Goal: Task Accomplishment & Management: Manage account settings

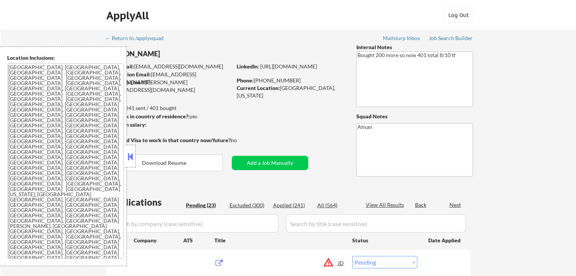
select select ""pending""
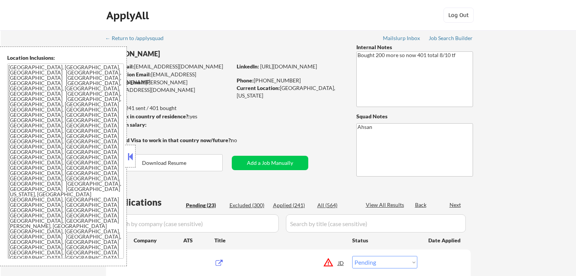
select select ""pending""
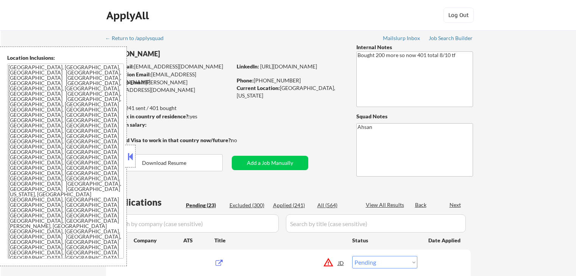
select select ""pending""
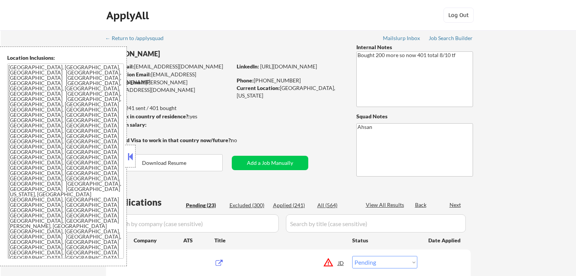
select select ""pending""
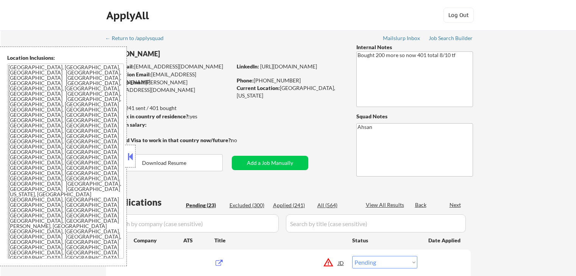
select select ""pending""
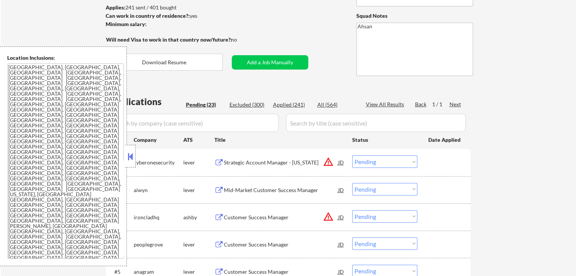
scroll to position [101, 0]
click at [230, 186] on div "Mid-Market Customer Success Manager" at bounding box center [281, 190] width 114 height 14
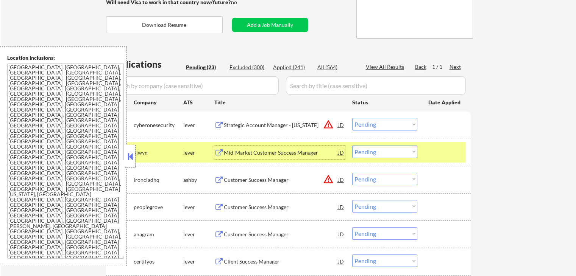
scroll to position [151, 0]
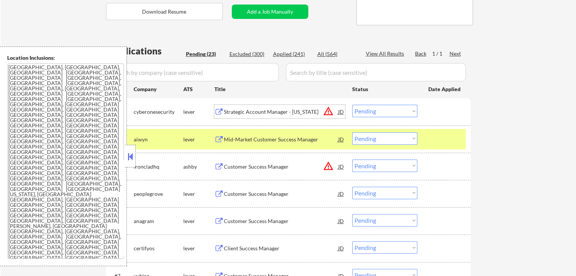
click at [256, 114] on div "Strategic Account Manager - [US_STATE]" at bounding box center [281, 112] width 114 height 8
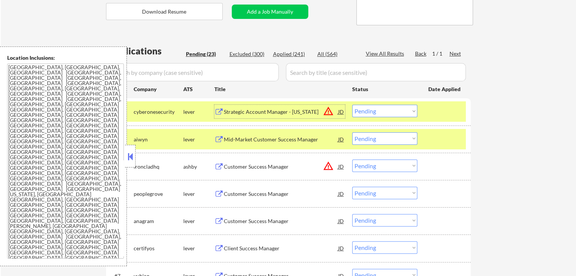
click at [367, 142] on select "Choose an option... Pending Applied Excluded (Questions) Excluded (Expired) Exc…" at bounding box center [384, 139] width 65 height 12
click at [352, 133] on select "Choose an option... Pending Applied Excluded (Questions) Excluded (Expired) Exc…" at bounding box center [384, 139] width 65 height 12
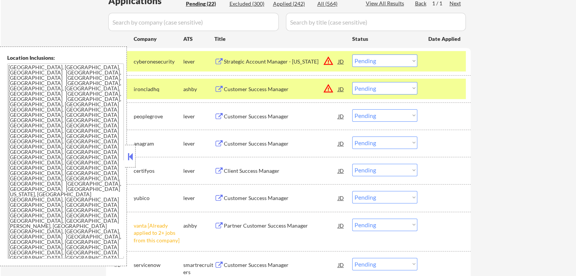
click at [245, 88] on div "Customer Success Manager" at bounding box center [281, 90] width 114 height 8
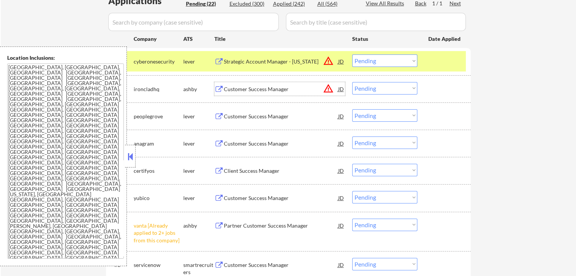
click at [388, 91] on select "Choose an option... Pending Applied Excluded (Questions) Excluded (Expired) Exc…" at bounding box center [384, 88] width 65 height 12
click at [352, 82] on select "Choose an option... Pending Applied Excluded (Questions) Excluded (Expired) Exc…" at bounding box center [384, 88] width 65 height 12
click at [275, 114] on div "Customer Success Manager" at bounding box center [281, 117] width 114 height 8
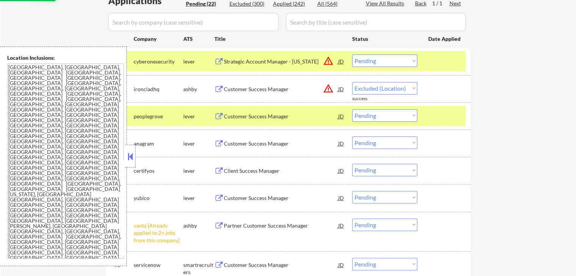
select select ""pending""
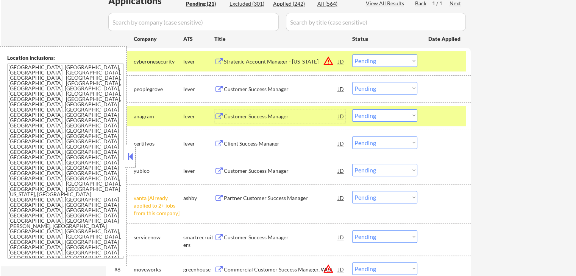
click at [243, 116] on div "Customer Success Manager" at bounding box center [281, 117] width 114 height 8
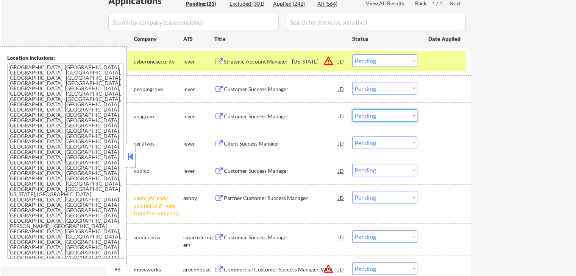
click at [383, 117] on select "Choose an option... Pending Applied Excluded (Questions) Excluded (Expired) Exc…" at bounding box center [384, 115] width 65 height 12
click at [352, 109] on select "Choose an option... Pending Applied Excluded (Questions) Excluded (Expired) Exc…" at bounding box center [384, 115] width 65 height 12
select select ""pending""
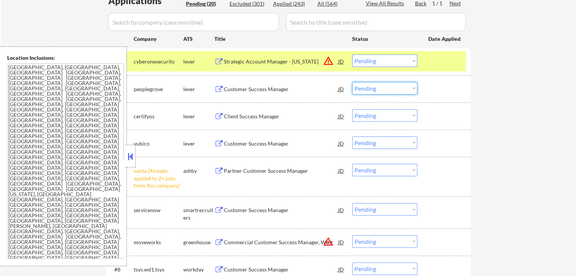
click at [370, 87] on select "Choose an option... Pending Applied Excluded (Questions) Excluded (Expired) Exc…" at bounding box center [384, 88] width 65 height 12
click at [352, 82] on select "Choose an option... Pending Applied Excluded (Questions) Excluded (Expired) Exc…" at bounding box center [384, 88] width 65 height 12
click at [384, 87] on select "Choose an option... Pending Applied Excluded (Questions) Excluded (Expired) Exc…" at bounding box center [384, 88] width 65 height 12
click at [352, 82] on select "Choose an option... Pending Applied Excluded (Questions) Excluded (Expired) Exc…" at bounding box center [384, 88] width 65 height 12
select select ""pending""
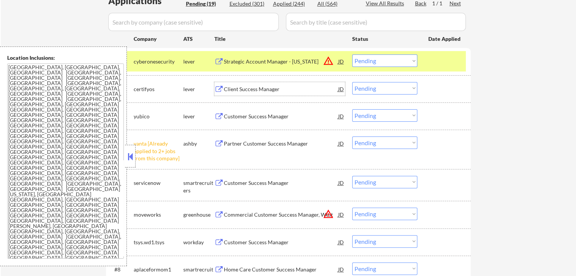
click at [243, 88] on div "Client Success Manager" at bounding box center [281, 90] width 114 height 8
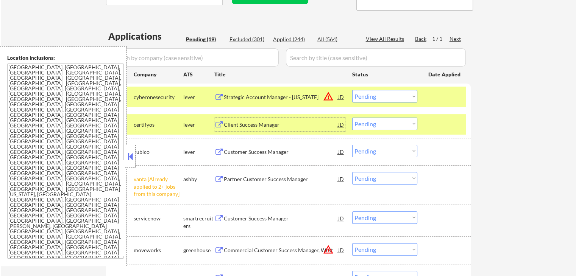
scroll to position [151, 0]
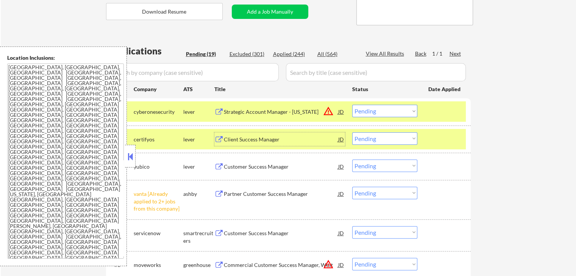
click at [291, 56] on div "Applied (244)" at bounding box center [292, 54] width 38 height 8
select select ""applied""
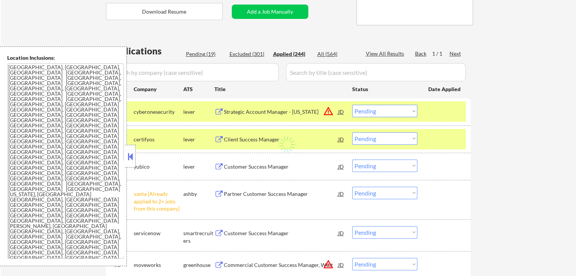
select select ""applied""
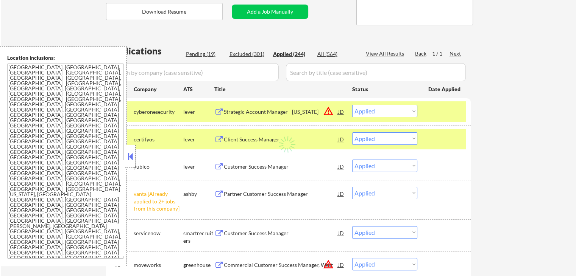
select select ""applied""
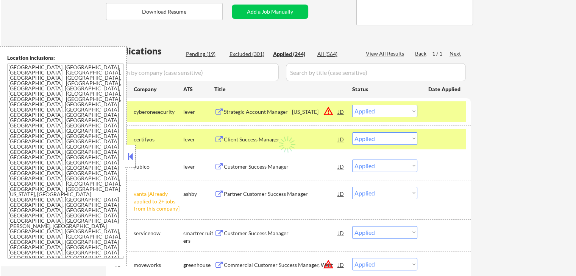
select select ""applied""
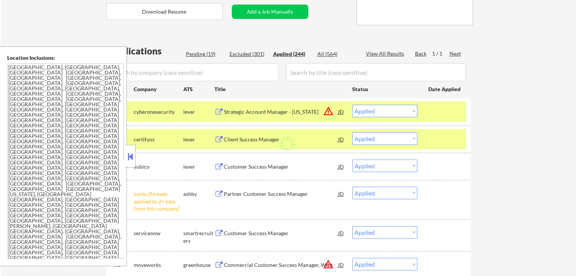
select select ""applied""
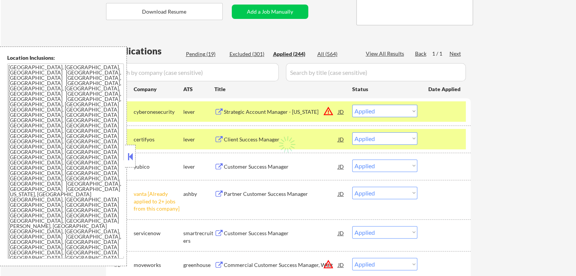
select select ""applied""
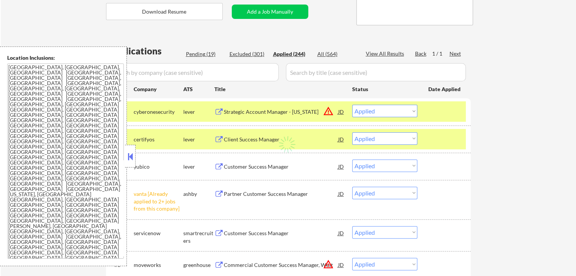
select select ""applied""
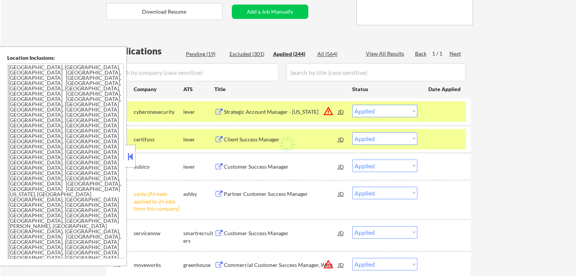
select select ""applied""
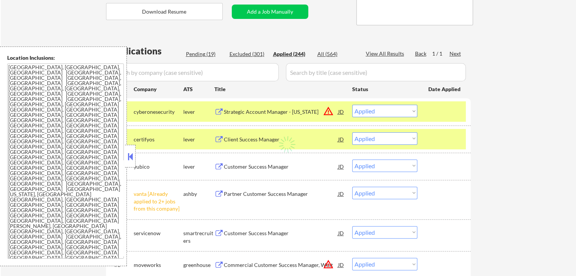
select select ""applied""
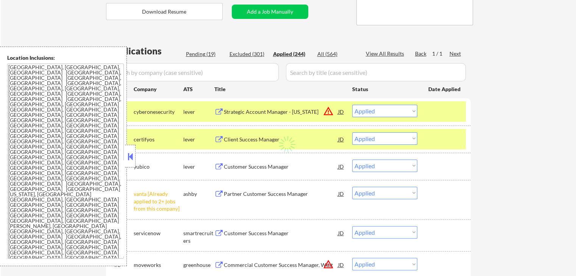
select select ""applied""
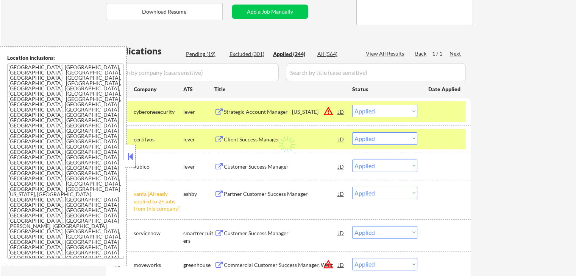
select select ""applied""
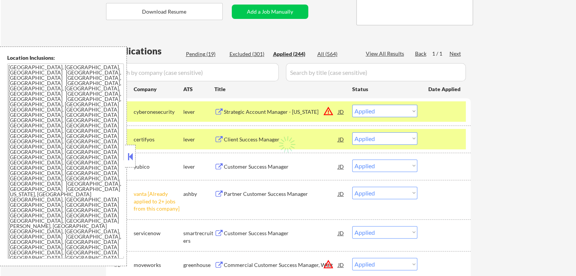
select select ""applied""
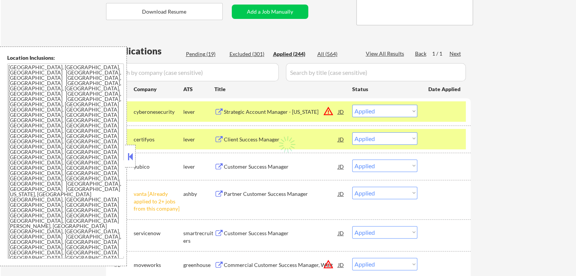
select select ""applied""
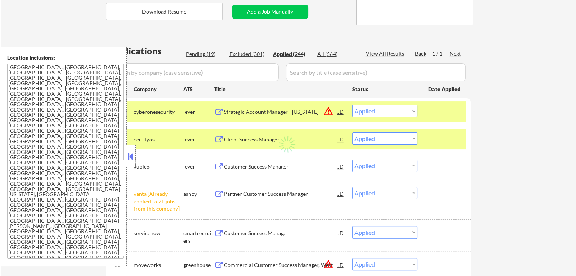
select select ""applied""
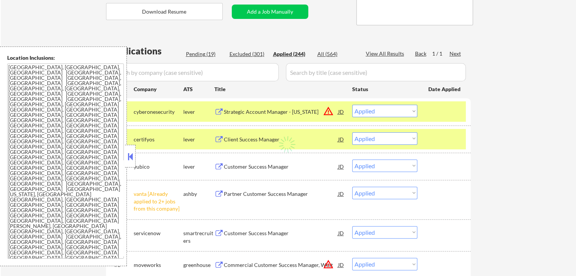
select select ""applied""
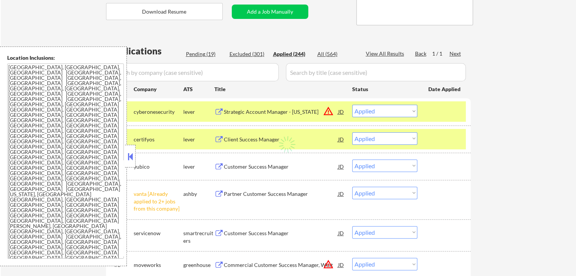
select select ""applied""
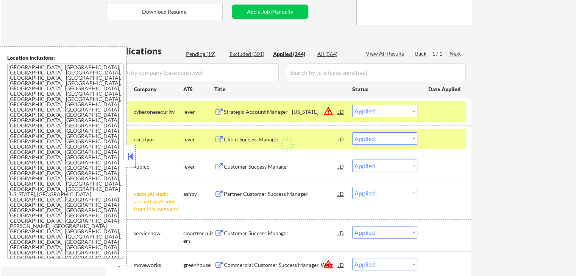
select select ""applied""
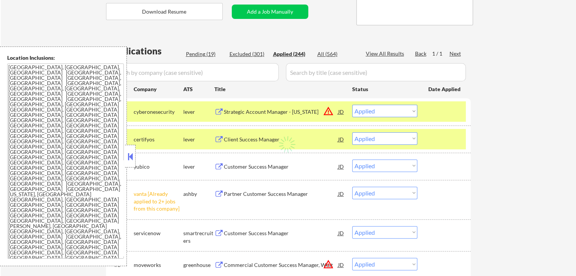
select select ""applied""
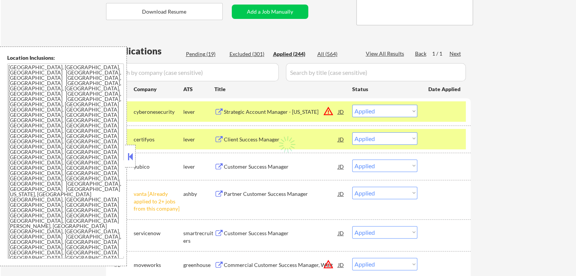
select select ""applied""
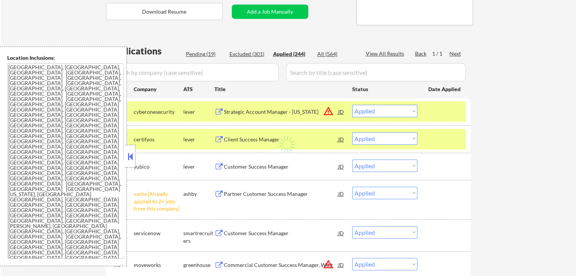
select select ""applied""
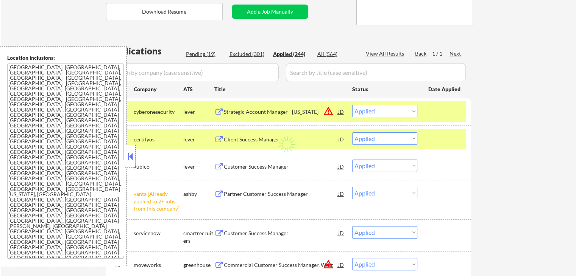
select select ""applied""
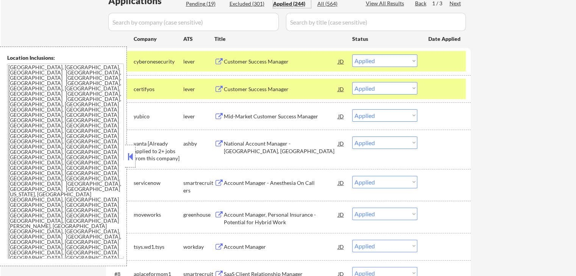
scroll to position [101, 0]
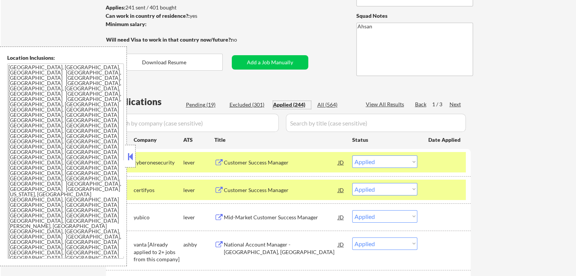
click at [211, 105] on div "Pending (19)" at bounding box center [205, 105] width 38 height 8
select select ""pending""
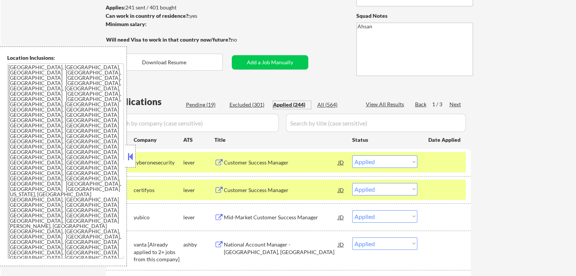
select select ""pending""
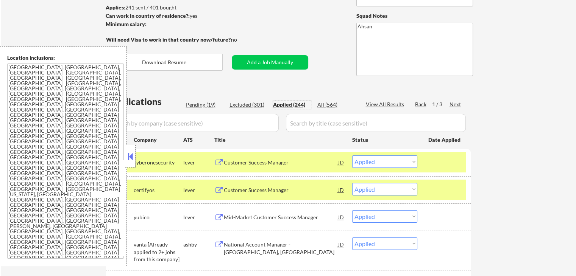
select select ""pending""
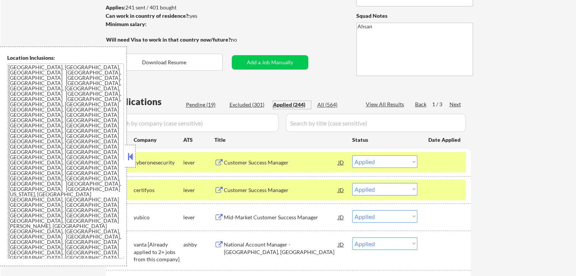
select select ""pending""
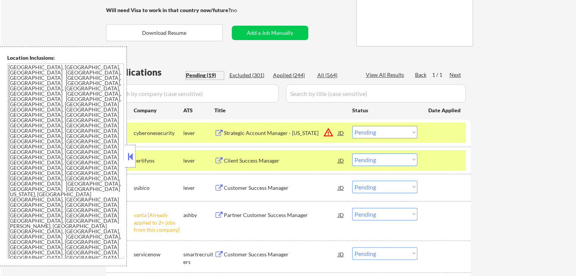
scroll to position [151, 0]
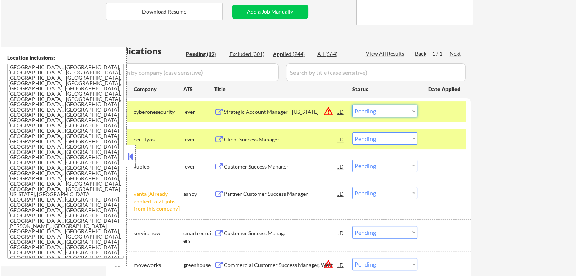
click at [377, 108] on select "Choose an option... Pending Applied Excluded (Questions) Excluded (Expired) Exc…" at bounding box center [384, 111] width 65 height 12
click at [352, 105] on select "Choose an option... Pending Applied Excluded (Questions) Excluded (Expired) Exc…" at bounding box center [384, 111] width 65 height 12
select select ""pending""
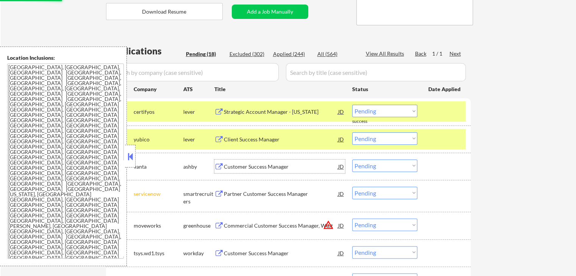
click at [237, 169] on div "Customer Success Manager" at bounding box center [281, 167] width 114 height 8
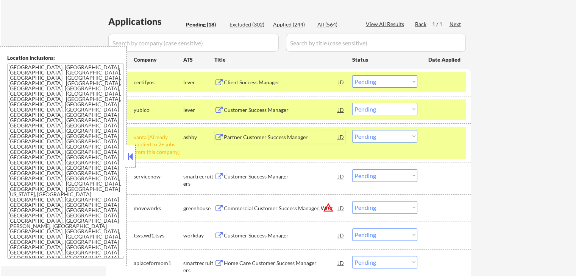
scroll to position [202, 0]
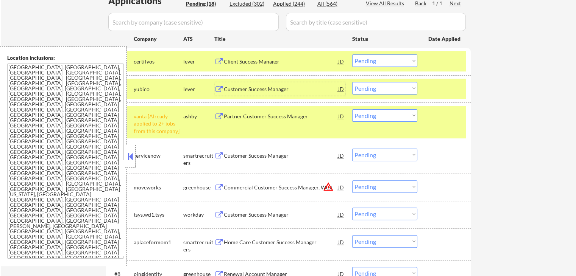
click at [245, 84] on div "Customer Success Manager" at bounding box center [281, 89] width 114 height 14
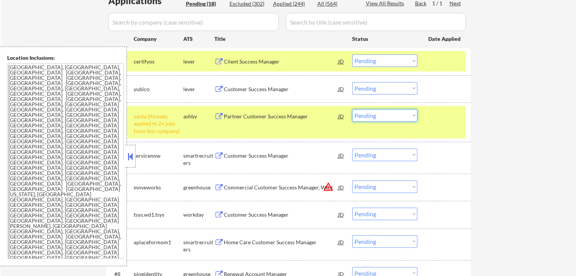
click at [387, 113] on select "Choose an option... Pending Applied Excluded (Questions) Excluded (Expired) Exc…" at bounding box center [384, 115] width 65 height 12
click at [352, 109] on select "Choose an option... Pending Applied Excluded (Questions) Excluded (Expired) Exc…" at bounding box center [384, 115] width 65 height 12
select select ""pending""
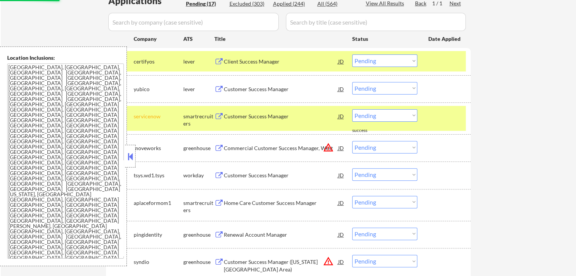
click at [392, 62] on select "Choose an option... Pending Applied Excluded (Questions) Excluded (Expired) Exc…" at bounding box center [384, 61] width 65 height 12
click at [352, 55] on select "Choose an option... Pending Applied Excluded (Questions) Excluded (Expired) Exc…" at bounding box center [384, 61] width 65 height 12
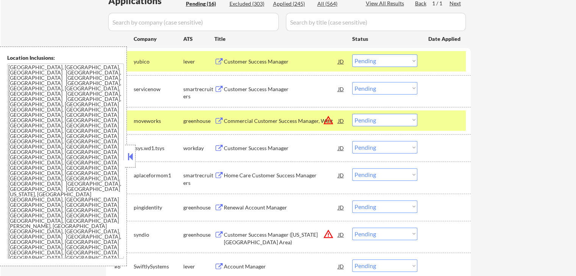
click at [377, 86] on select "Choose an option... Pending Applied Excluded (Questions) Excluded (Expired) Exc…" at bounding box center [384, 88] width 65 height 12
click at [392, 55] on select "Choose an option... Pending Applied Excluded (Questions) Excluded (Expired) Exc…" at bounding box center [384, 61] width 65 height 12
click at [352, 55] on select "Choose an option... Pending Applied Excluded (Questions) Excluded (Expired) Exc…" at bounding box center [384, 61] width 65 height 12
click at [223, 120] on button at bounding box center [218, 121] width 9 height 7
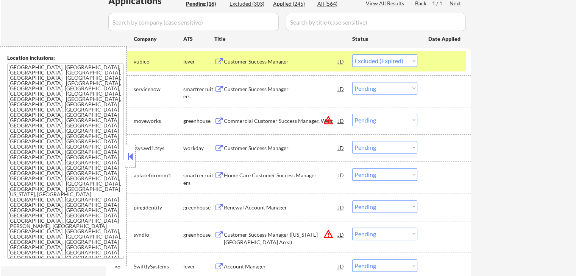
select select ""pending""
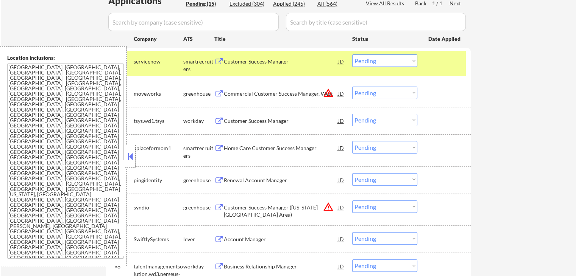
click at [231, 146] on div "Home Care Customer Success Manager" at bounding box center [281, 149] width 114 height 8
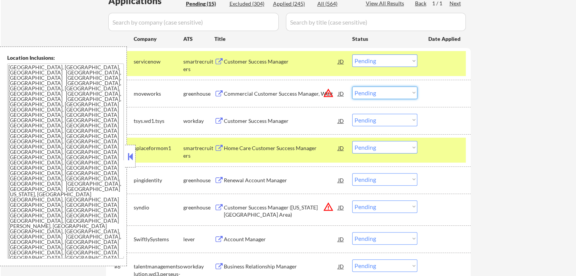
click at [385, 90] on select "Choose an option... Pending Applied Excluded (Questions) Excluded (Expired) Exc…" at bounding box center [384, 93] width 65 height 12
click at [352, 87] on select "Choose an option... Pending Applied Excluded (Questions) Excluded (Expired) Exc…" at bounding box center [384, 93] width 65 height 12
select select ""pending""
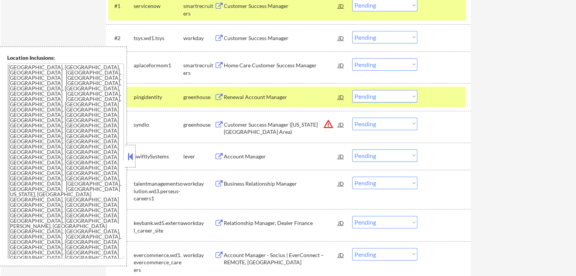
scroll to position [303, 0]
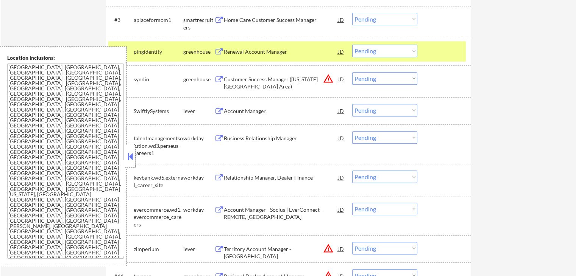
click at [380, 22] on select "Choose an option... Pending Applied Excluded (Questions) Excluded (Expired) Exc…" at bounding box center [384, 19] width 65 height 12
click at [352, 13] on select "Choose an option... Pending Applied Excluded (Questions) Excluded (Expired) Exc…" at bounding box center [384, 19] width 65 height 12
click at [267, 50] on div "Renewal Account Manager" at bounding box center [281, 52] width 114 height 8
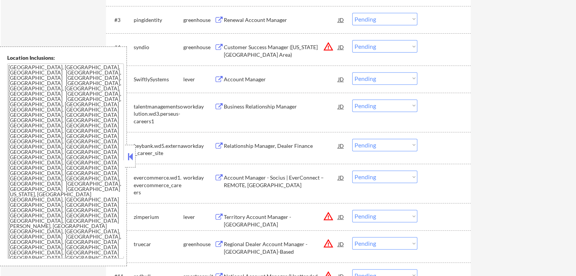
click at [130, 156] on button at bounding box center [130, 156] width 8 height 11
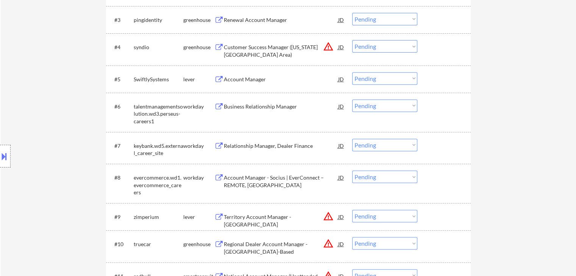
click at [384, 23] on select "Choose an option... Pending Applied Excluded (Questions) Excluded (Expired) Exc…" at bounding box center [384, 19] width 65 height 12
click at [352, 13] on select "Choose an option... Pending Applied Excluded (Questions) Excluded (Expired) Exc…" at bounding box center [384, 19] width 65 height 12
select select ""pending""
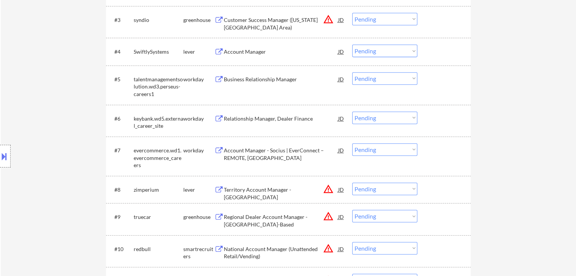
click at [239, 53] on div "Account Manager" at bounding box center [281, 52] width 114 height 8
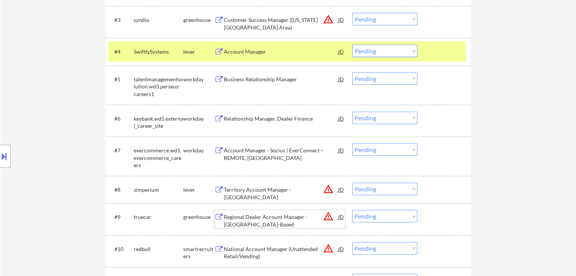
click at [229, 211] on div "Regional Dealer Account Manager - [GEOGRAPHIC_DATA]-Based" at bounding box center [281, 219] width 114 height 18
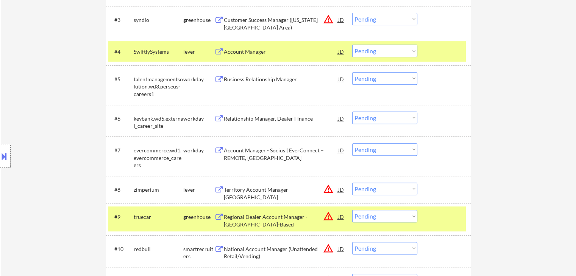
click at [232, 189] on div "Territory Account Manager - [GEOGRAPHIC_DATA]" at bounding box center [281, 193] width 114 height 15
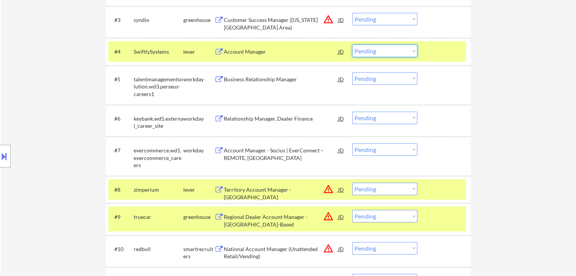
click at [376, 54] on select "Choose an option... Pending Applied Excluded (Questions) Excluded (Expired) Exc…" at bounding box center [384, 51] width 65 height 12
click at [352, 45] on select "Choose an option... Pending Applied Excluded (Questions) Excluded (Expired) Exc…" at bounding box center [384, 51] width 65 height 12
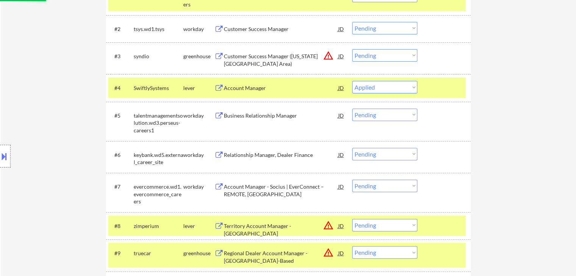
scroll to position [252, 0]
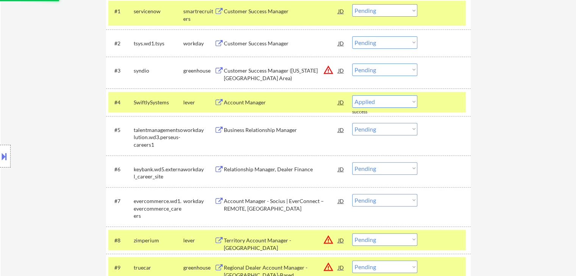
select select ""pending""
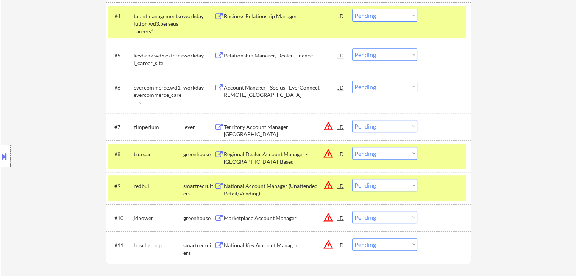
scroll to position [353, 0]
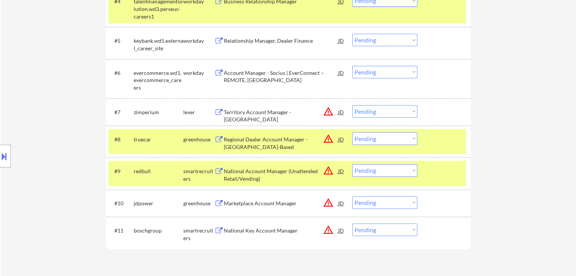
click at [356, 110] on select "Choose an option... Pending Applied Excluded (Questions) Excluded (Expired) Exc…" at bounding box center [384, 111] width 65 height 12
click at [352, 105] on select "Choose an option... Pending Applied Excluded (Questions) Excluded (Expired) Exc…" at bounding box center [384, 111] width 65 height 12
select select ""pending""
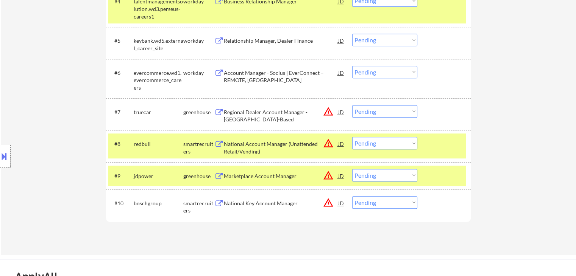
scroll to position [404, 0]
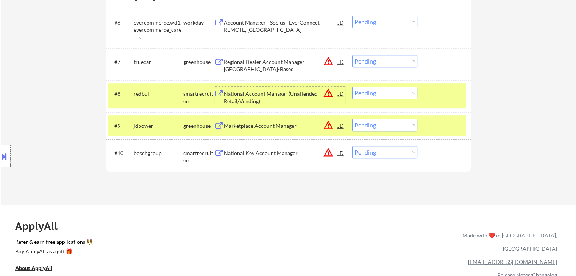
click at [245, 100] on div "National Account Manager (Unattended Retail/Vending)" at bounding box center [281, 97] width 114 height 15
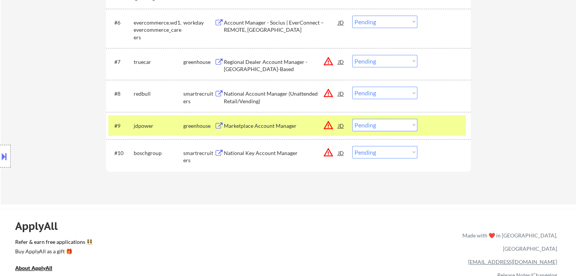
click at [234, 121] on div "Marketplace Account Manager" at bounding box center [281, 126] width 114 height 14
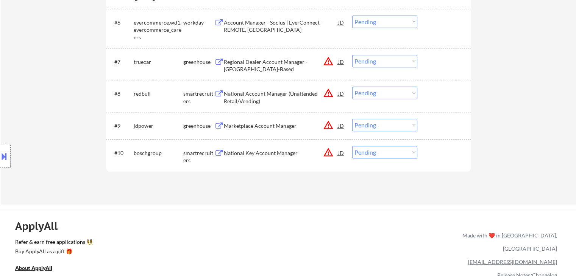
click at [226, 151] on div "National Key Account Manager" at bounding box center [281, 154] width 114 height 8
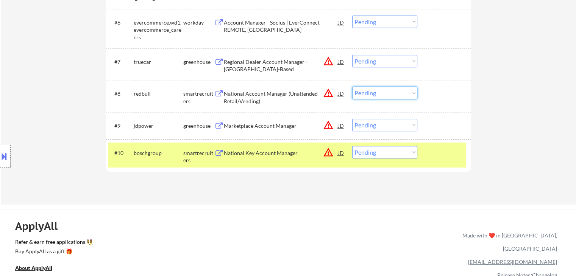
click at [376, 95] on select "Choose an option... Pending Applied Excluded (Questions) Excluded (Expired) Exc…" at bounding box center [384, 93] width 65 height 12
click at [352, 87] on select "Choose an option... Pending Applied Excluded (Questions) Excluded (Expired) Exc…" at bounding box center [384, 93] width 65 height 12
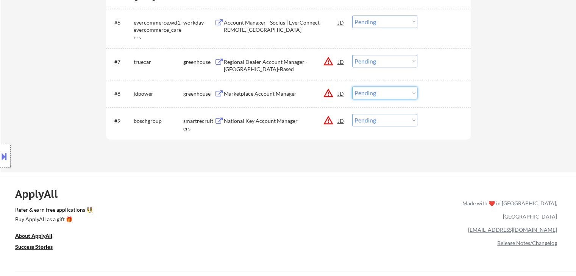
click at [378, 89] on select "Choose an option... Pending Applied Excluded (Questions) Excluded (Expired) Exc…" at bounding box center [384, 93] width 65 height 12
click at [352, 87] on select "Choose an option... Pending Applied Excluded (Questions) Excluded (Expired) Exc…" at bounding box center [384, 93] width 65 height 12
select select ""pending""
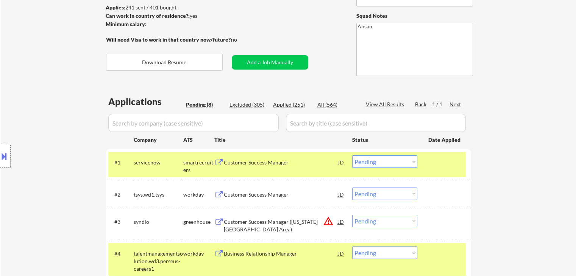
scroll to position [50, 0]
